Goal: Information Seeking & Learning: Learn about a topic

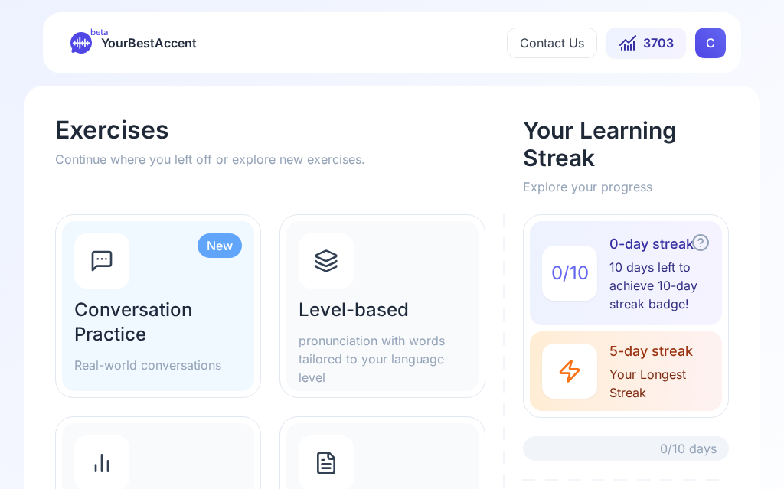
click at [640, 352] on span "5-day streak" at bounding box center [666, 351] width 113 height 21
click at [357, 304] on h2 "Level-based" at bounding box center [383, 310] width 168 height 25
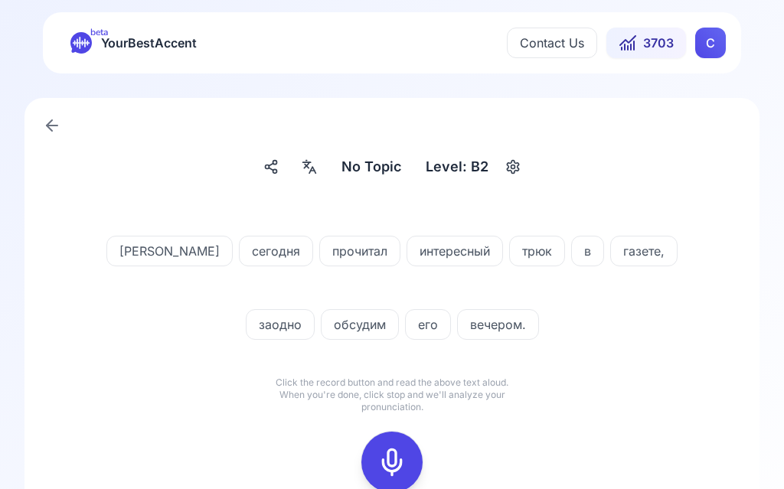
click at [316, 161] on icon at bounding box center [309, 166] width 18 height 15
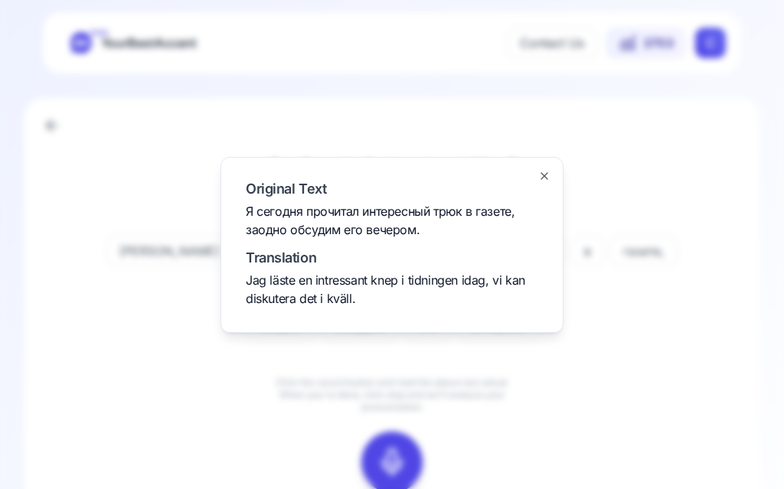
click at [662, 144] on div at bounding box center [392, 244] width 784 height 489
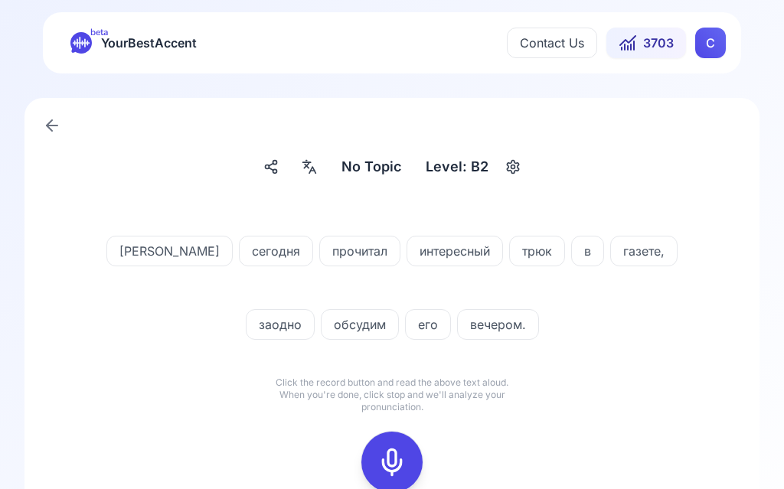
click at [403, 459] on rect at bounding box center [392, 462] width 23 height 23
click at [404, 456] on icon at bounding box center [392, 462] width 31 height 31
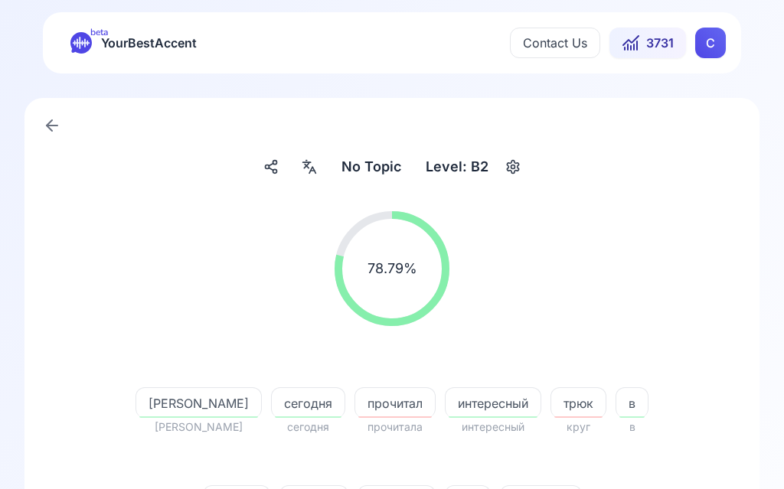
click at [355, 398] on span "прочитал" at bounding box center [395, 403] width 80 height 18
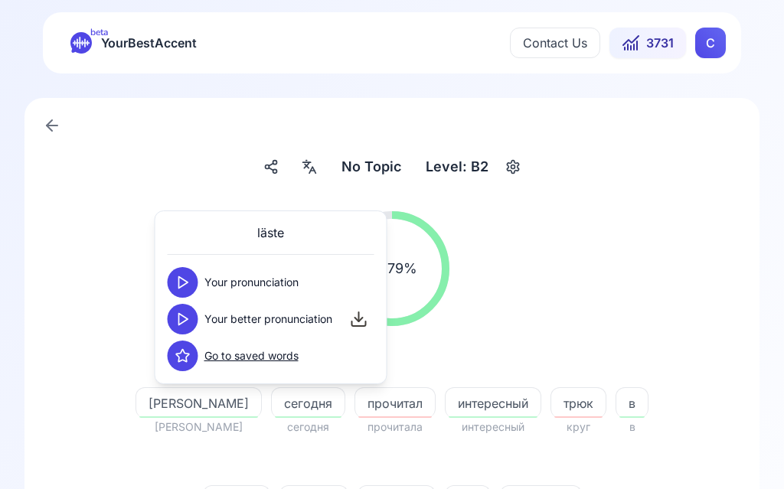
click at [190, 310] on button at bounding box center [183, 319] width 31 height 31
click at [195, 280] on button at bounding box center [183, 282] width 31 height 31
click at [615, 139] on div "No Topic No Topic Level: B2 78.79 % 78.79 % Я Я сегодня сегодня прочитал прочит…" at bounding box center [392, 494] width 735 height 792
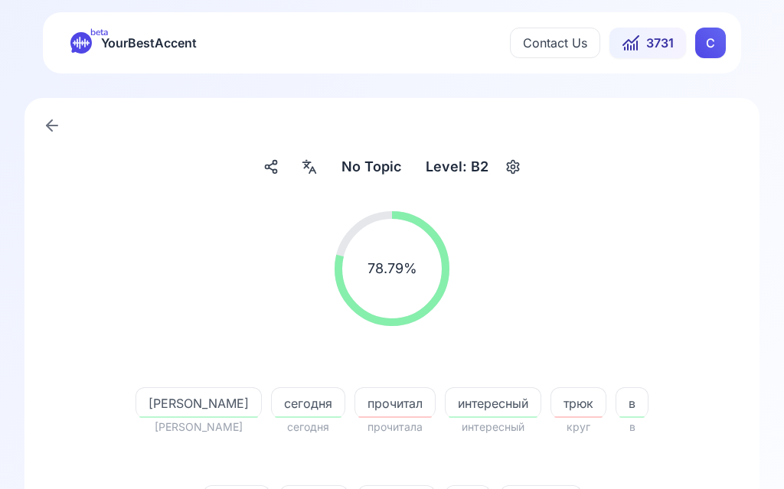
click at [551, 394] on span "трюк" at bounding box center [578, 403] width 54 height 18
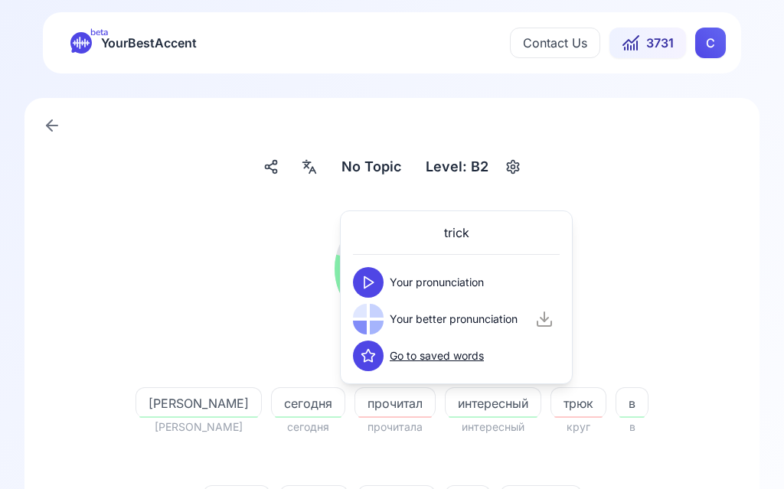
click at [377, 288] on button at bounding box center [368, 282] width 31 height 31
click at [383, 319] on button at bounding box center [368, 319] width 31 height 31
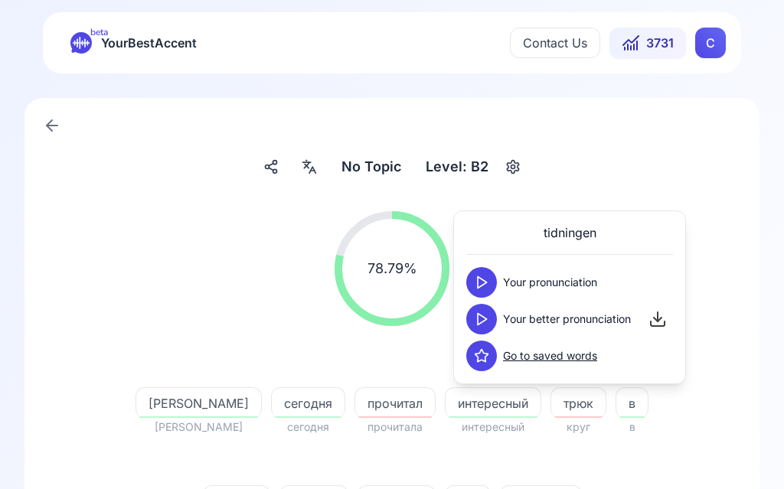
click at [485, 315] on icon at bounding box center [481, 319] width 15 height 15
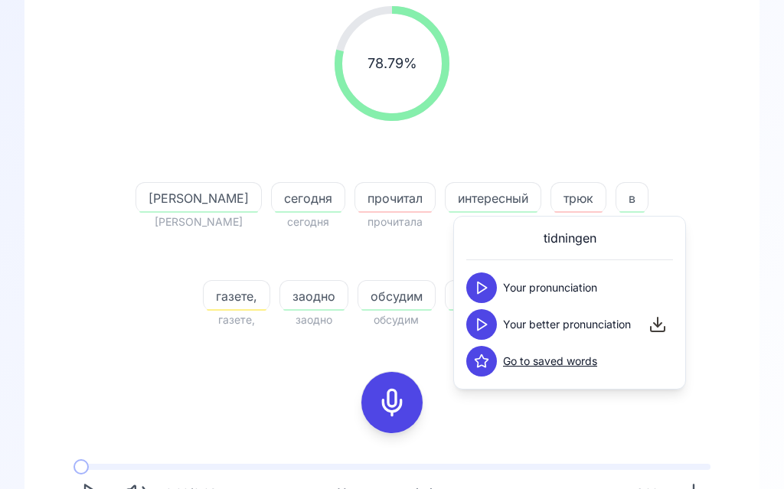
scroll to position [204, 0]
click at [348, 281] on div "заодно" at bounding box center [314, 296] width 69 height 31
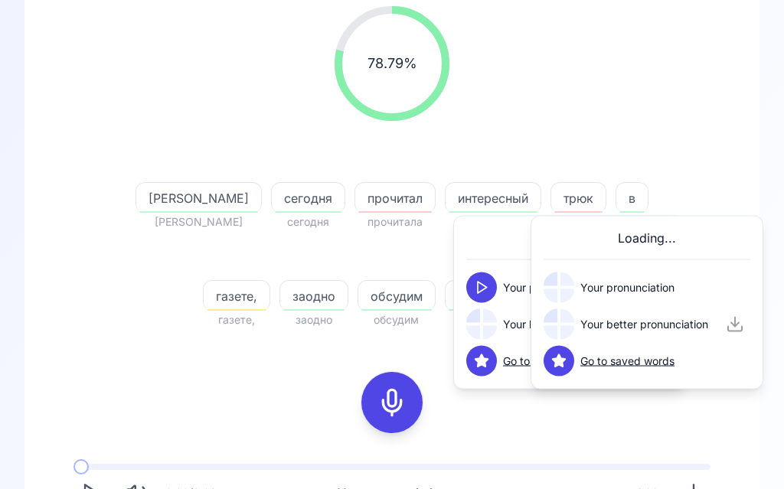
scroll to position [205, 0]
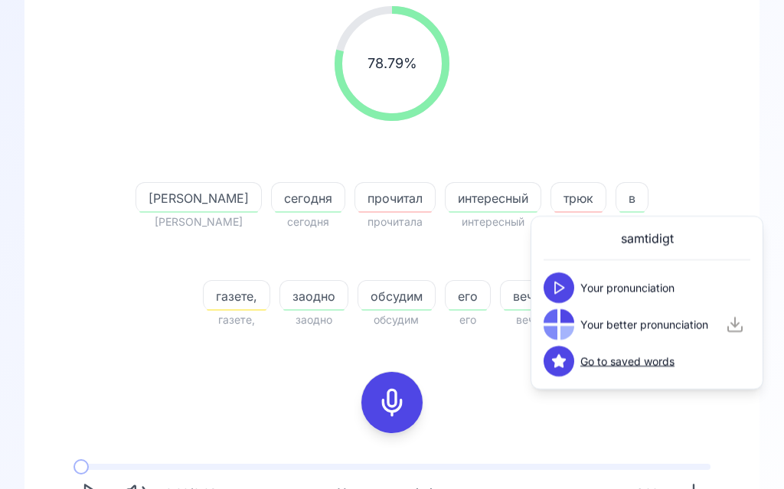
click at [603, 440] on div "78.79 % 78.79 % Я Я сегодня сегодня прочитал прочитала интересный интересный тр…" at bounding box center [392, 296] width 662 height 605
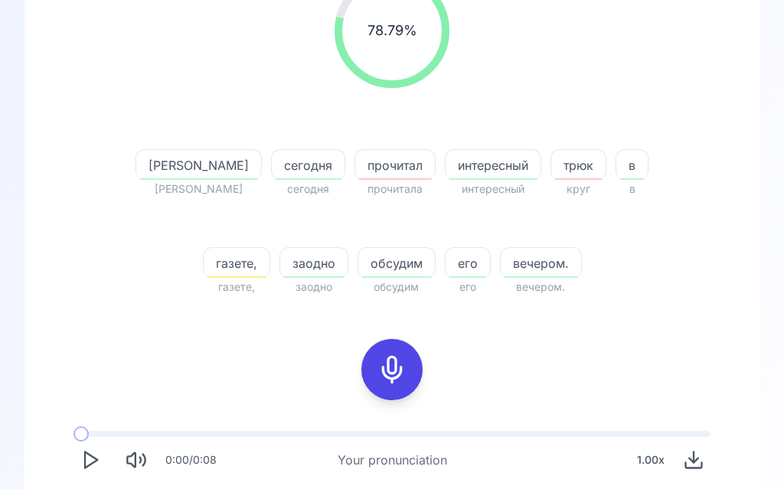
scroll to position [257, 0]
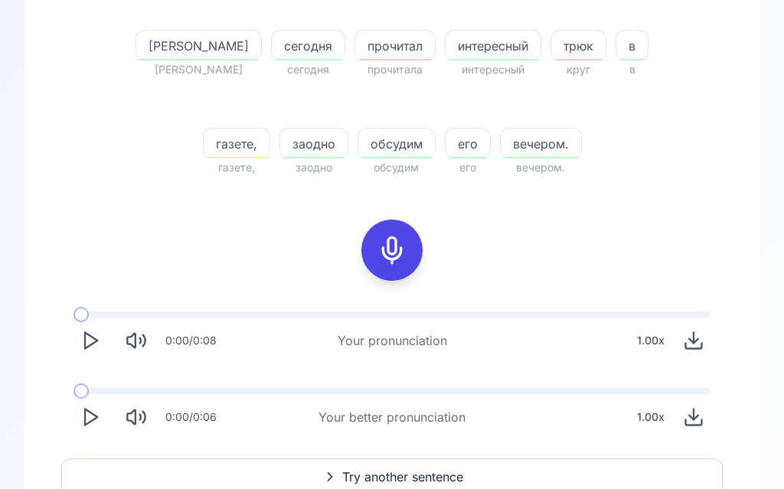
scroll to position [357, 0]
click at [420, 470] on span "Try another sentence" at bounding box center [402, 478] width 121 height 18
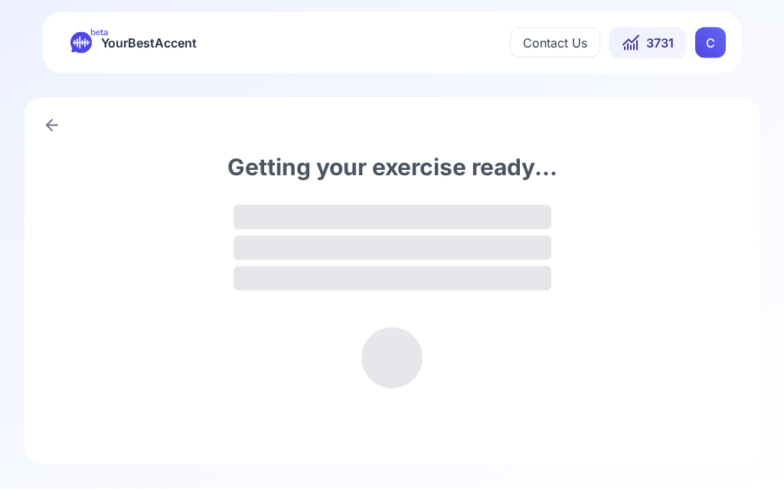
scroll to position [1, 0]
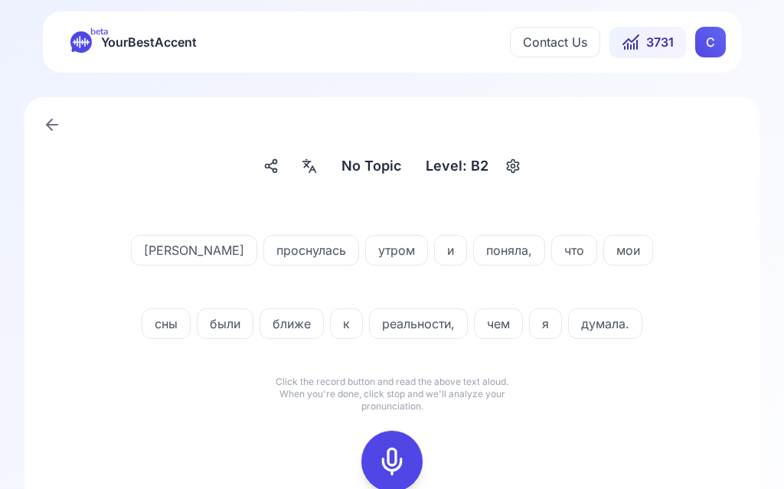
click at [406, 456] on icon at bounding box center [392, 461] width 31 height 31
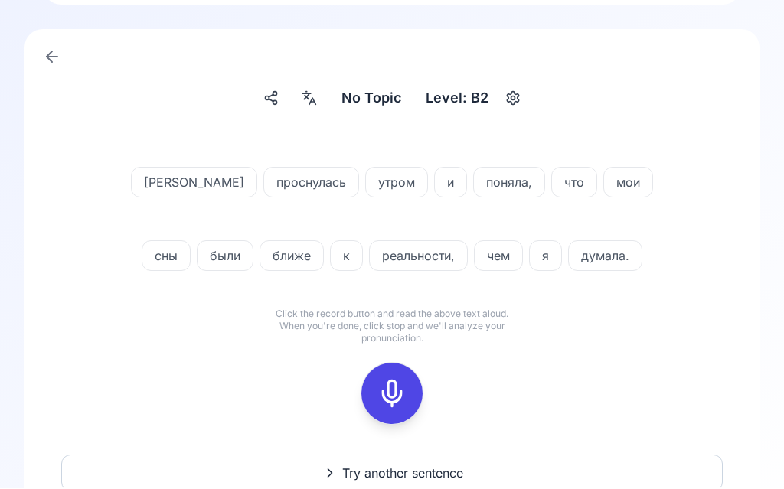
scroll to position [69, 0]
click at [401, 398] on icon at bounding box center [392, 393] width 31 height 31
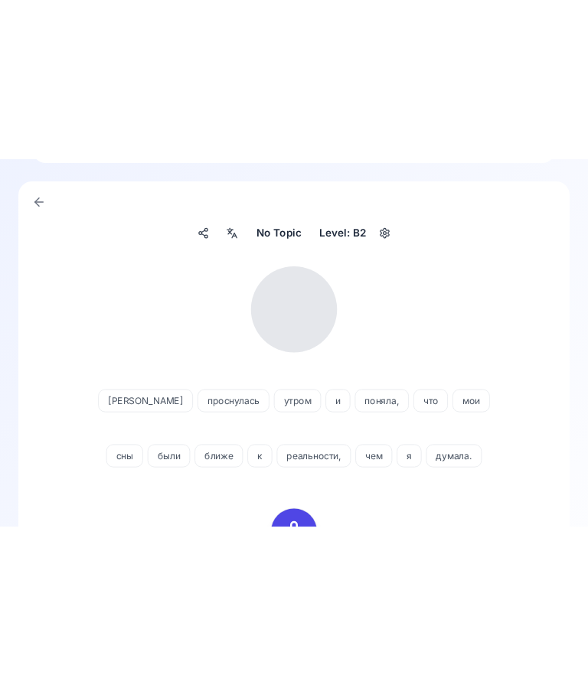
scroll to position [0, 0]
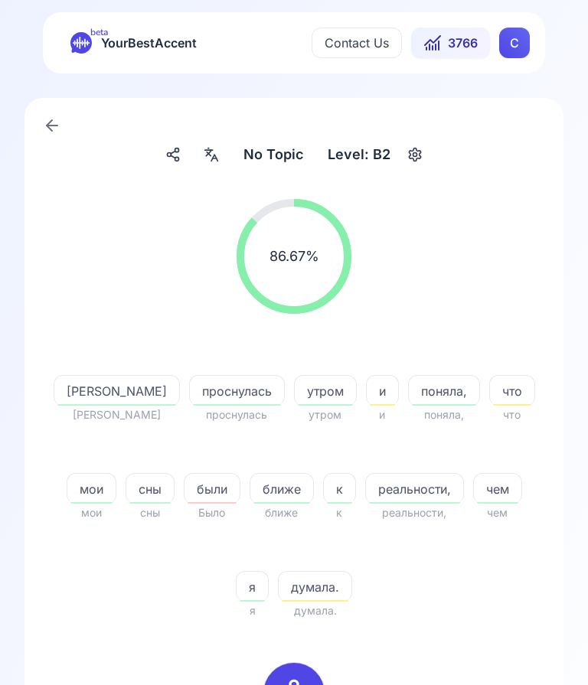
click at [220, 145] on div at bounding box center [212, 154] width 28 height 25
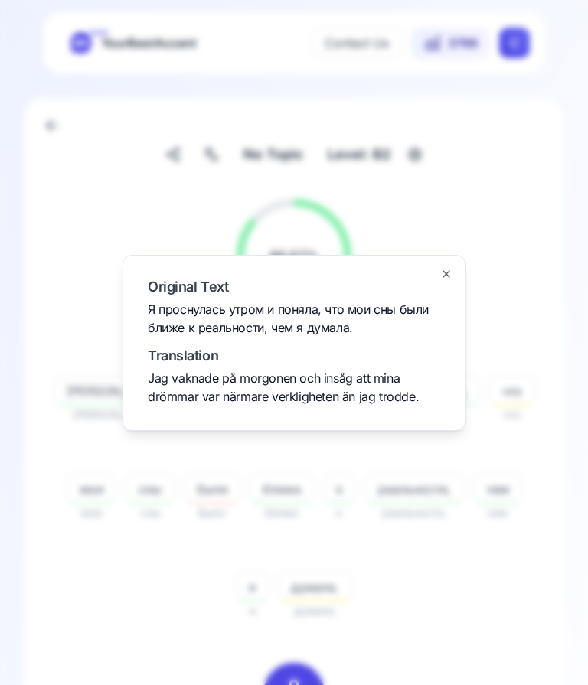
click at [122, 165] on div at bounding box center [294, 342] width 588 height 685
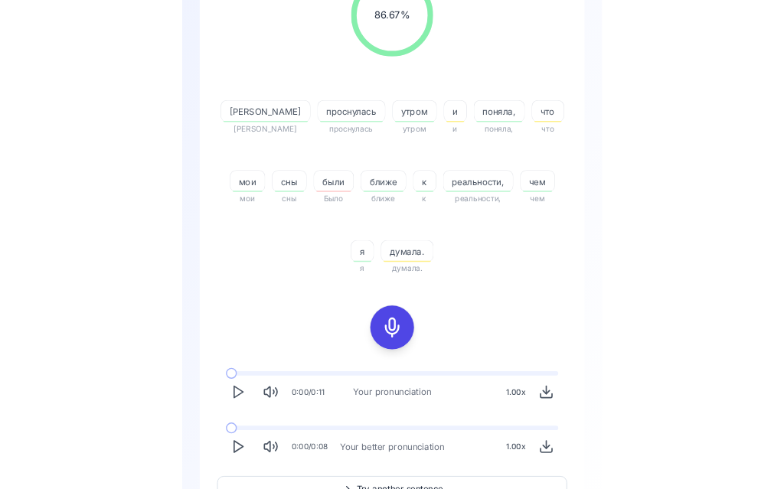
scroll to position [357, 0]
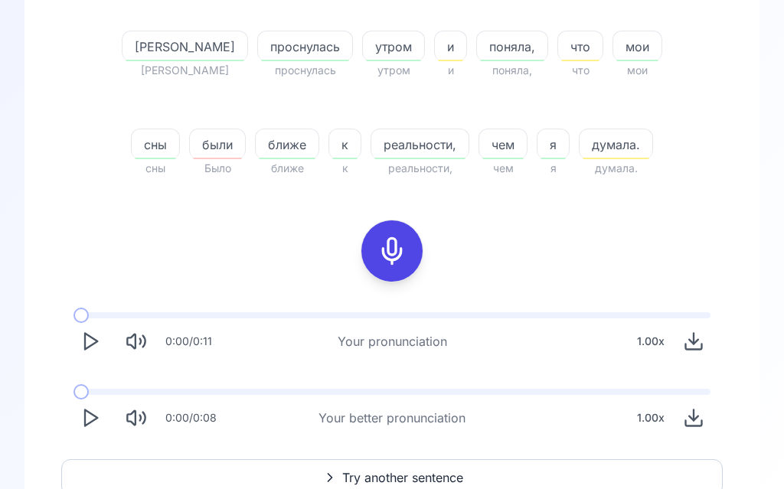
click at [417, 479] on span "Try another sentence" at bounding box center [402, 478] width 121 height 18
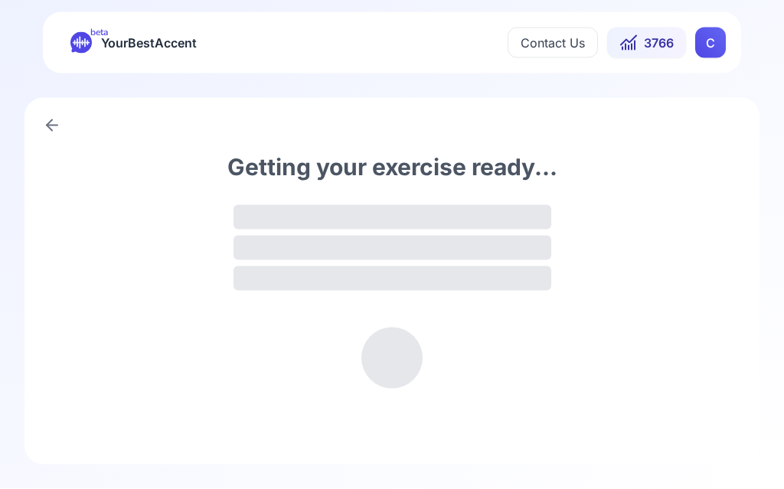
scroll to position [1, 0]
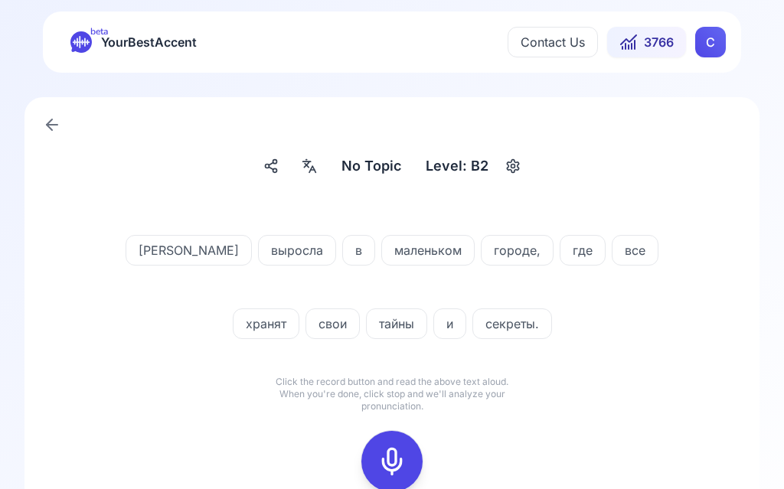
click at [407, 451] on div at bounding box center [392, 461] width 37 height 61
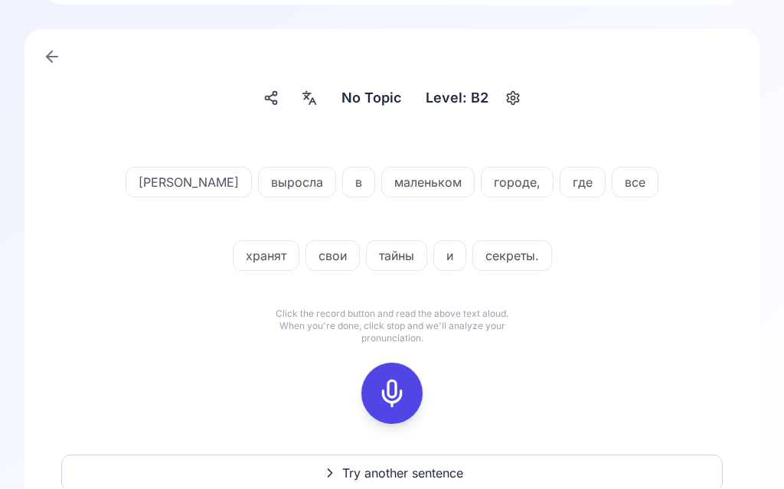
scroll to position [69, 0]
click at [400, 399] on icon at bounding box center [392, 393] width 31 height 31
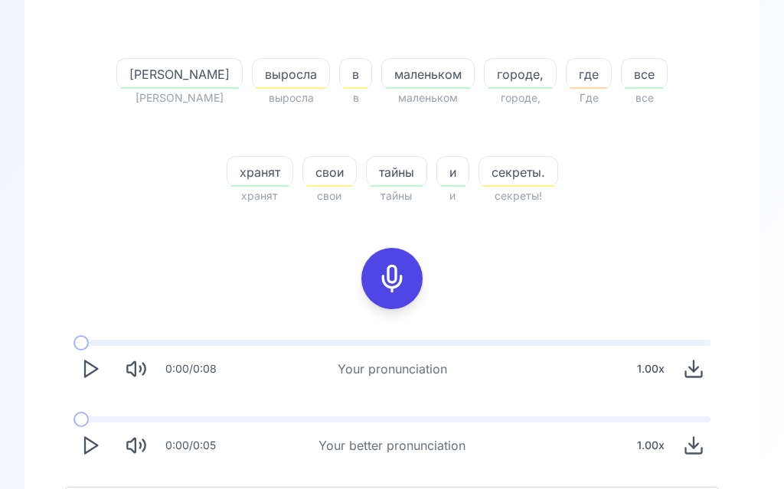
scroll to position [330, 0]
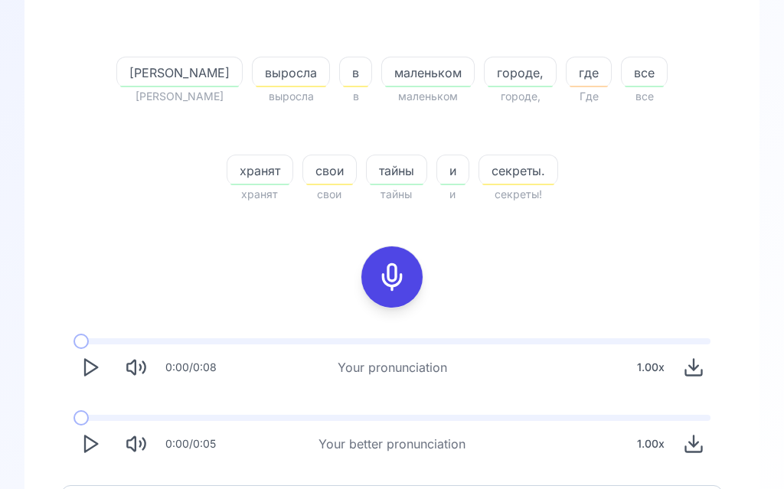
click at [83, 448] on icon "Play" at bounding box center [90, 444] width 21 height 21
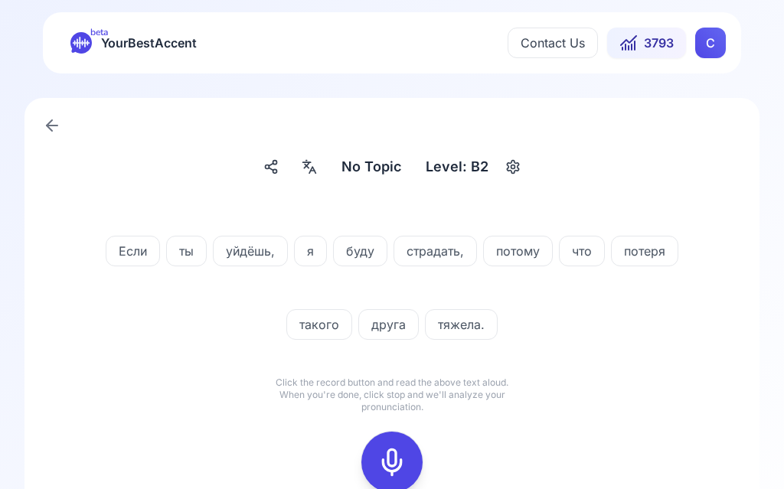
click at [391, 455] on icon at bounding box center [392, 462] width 31 height 31
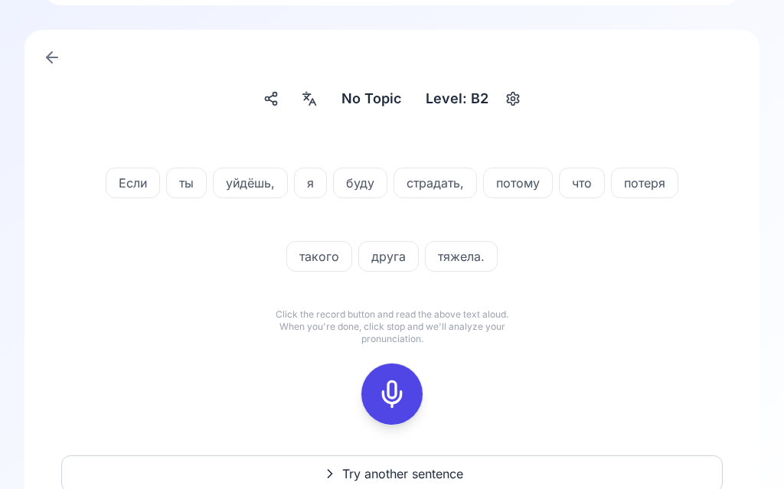
scroll to position [68, 0]
click at [405, 394] on icon at bounding box center [392, 394] width 31 height 31
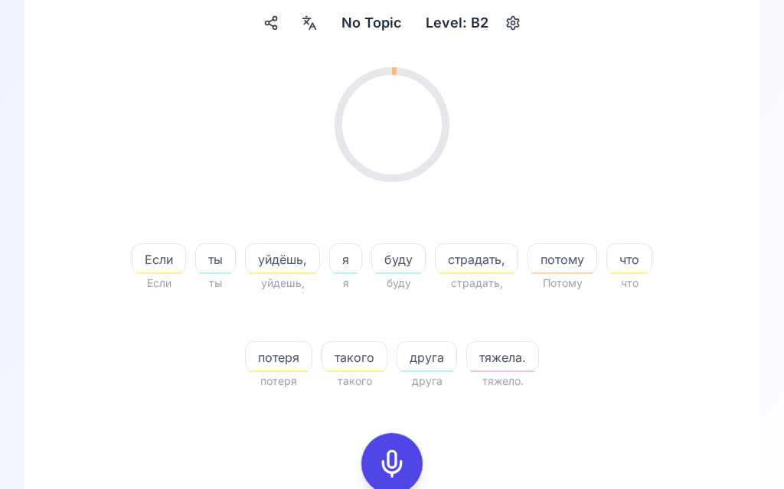
scroll to position [144, 0]
click at [505, 356] on span "тяжела." at bounding box center [502, 357] width 71 height 18
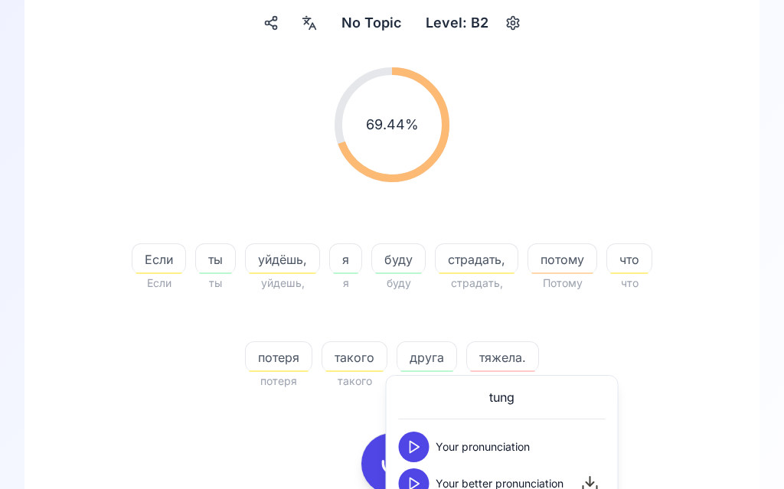
click at [424, 479] on button at bounding box center [414, 484] width 31 height 31
click at [687, 137] on div "69.44 % 69.44 %" at bounding box center [392, 124] width 662 height 139
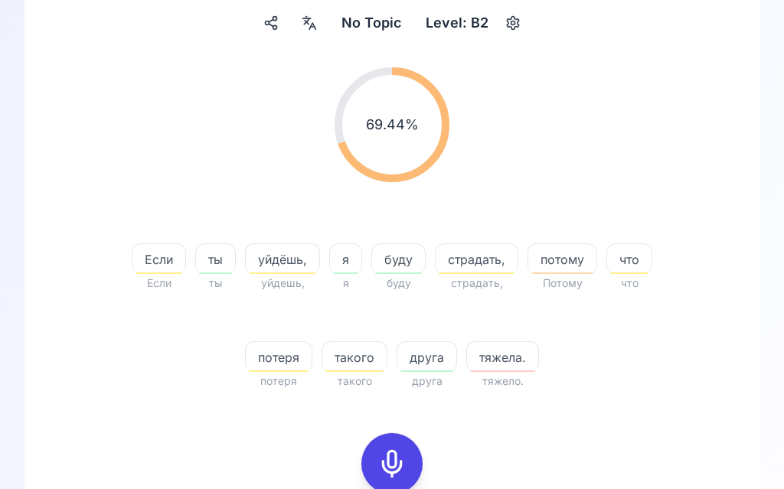
click at [405, 464] on icon at bounding box center [392, 464] width 31 height 31
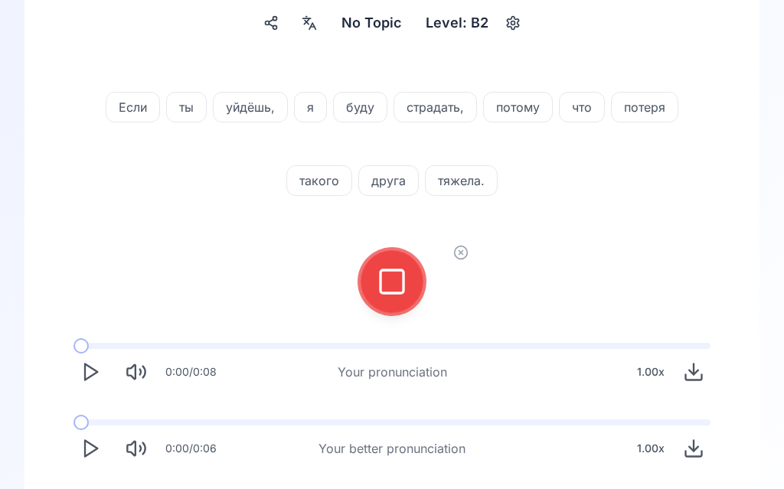
click at [390, 296] on icon at bounding box center [392, 281] width 31 height 31
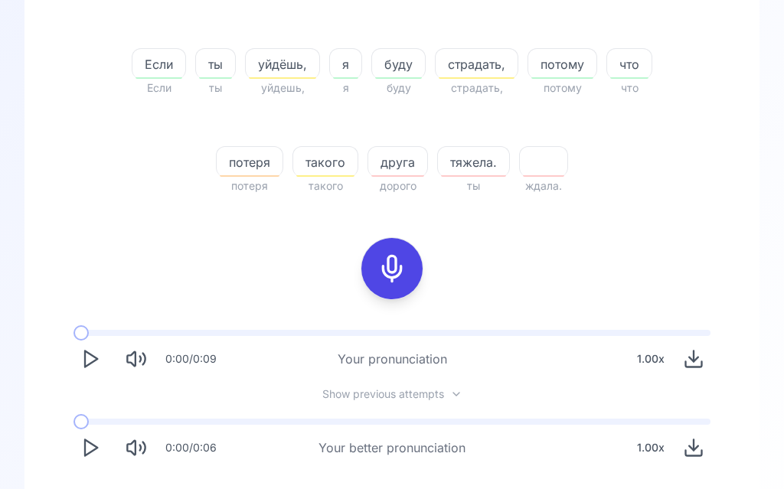
scroll to position [369, 0]
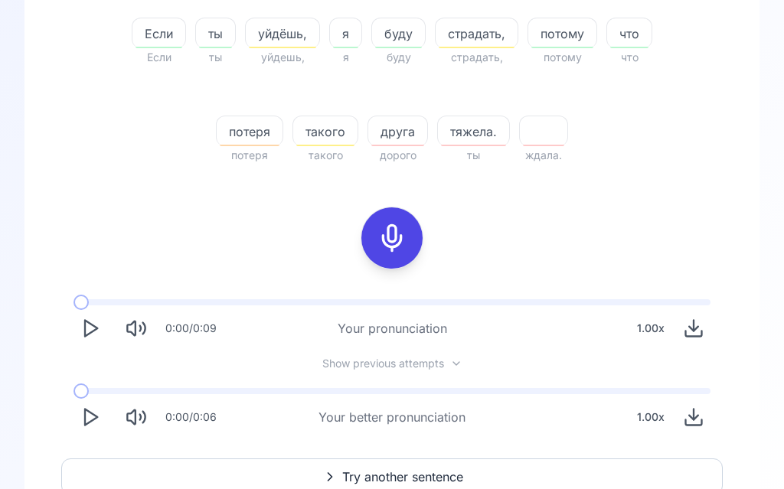
click at [102, 411] on button "Play" at bounding box center [91, 418] width 34 height 34
click at [401, 486] on button "Try another sentence" at bounding box center [392, 477] width 662 height 37
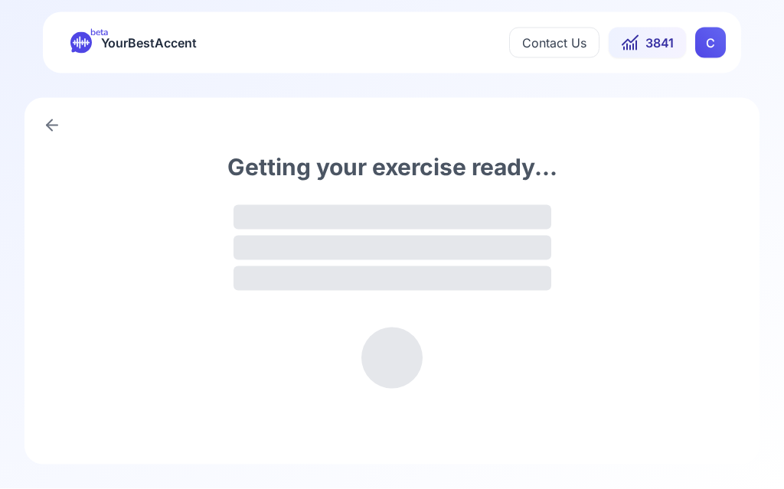
scroll to position [1, 0]
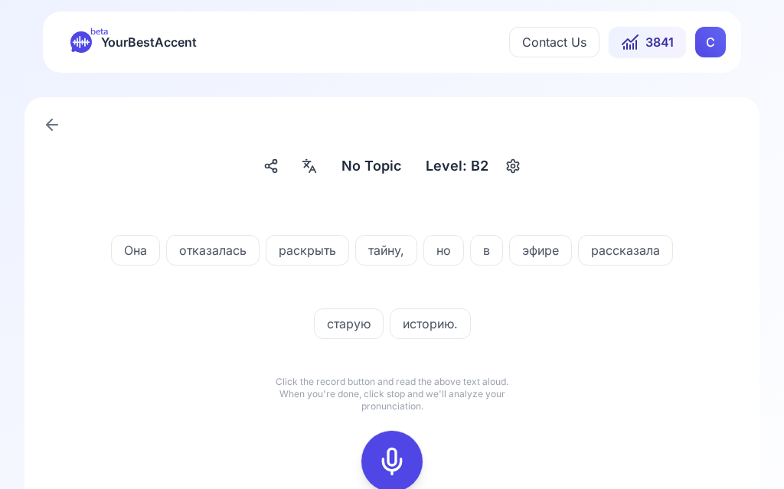
click at [322, 165] on div at bounding box center [310, 166] width 28 height 25
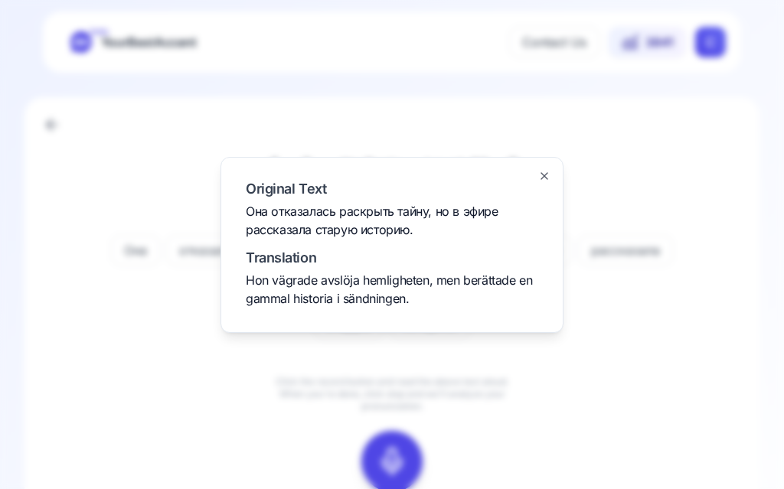
click at [670, 132] on div at bounding box center [392, 244] width 784 height 489
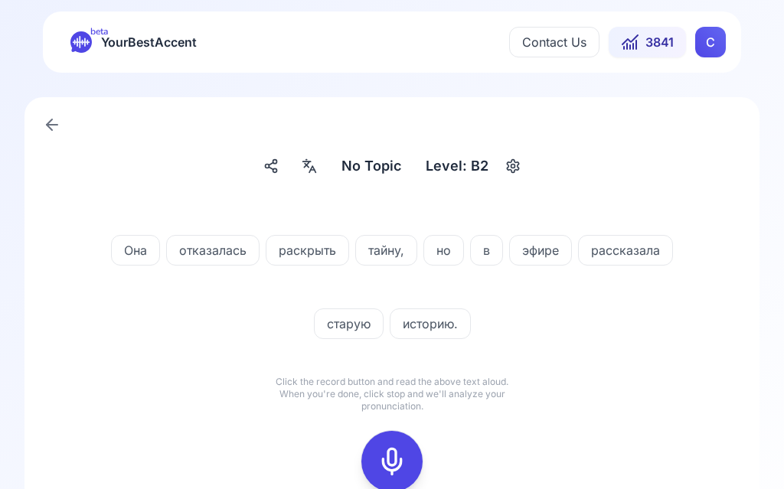
click at [406, 453] on icon at bounding box center [392, 461] width 31 height 31
click at [400, 462] on icon at bounding box center [392, 461] width 31 height 31
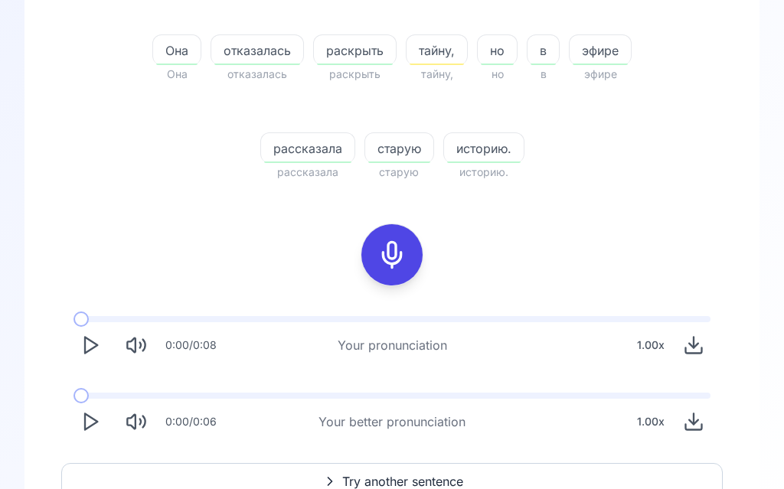
scroll to position [357, 0]
